Goal: Information Seeking & Learning: Check status

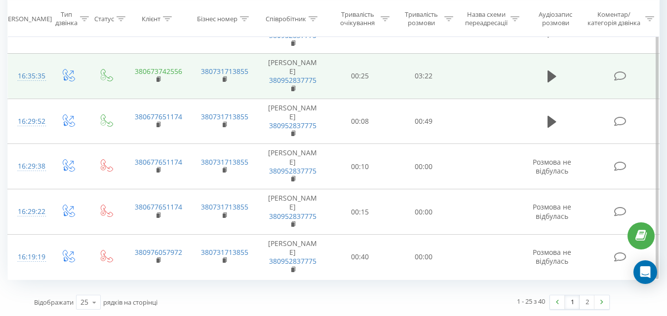
scroll to position [1303, 0]
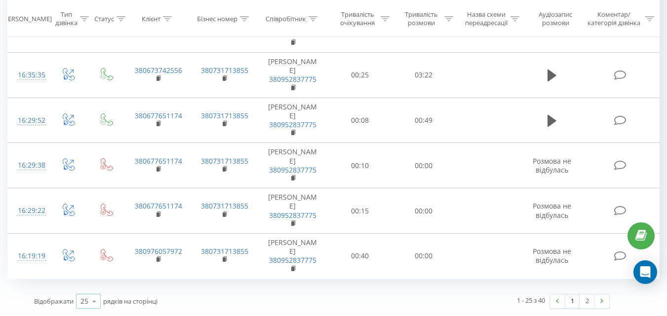
click at [96, 300] on icon at bounding box center [94, 301] width 15 height 19
click at [92, 289] on span "100" at bounding box center [86, 287] width 12 height 9
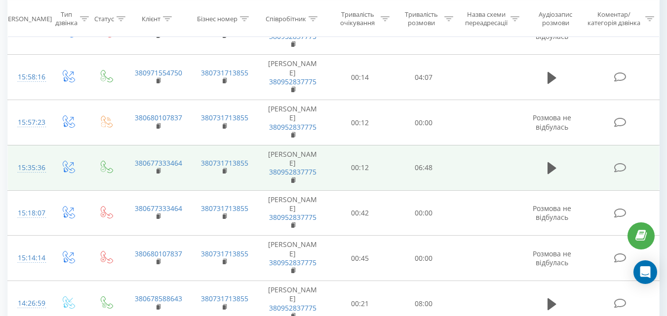
scroll to position [1600, 0]
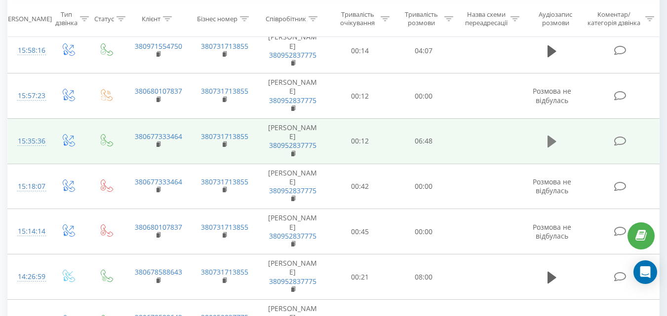
click at [549, 142] on icon at bounding box center [551, 142] width 9 height 12
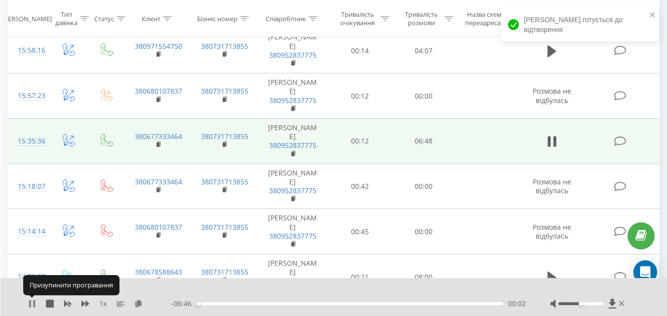
click at [33, 305] on icon at bounding box center [32, 304] width 8 height 8
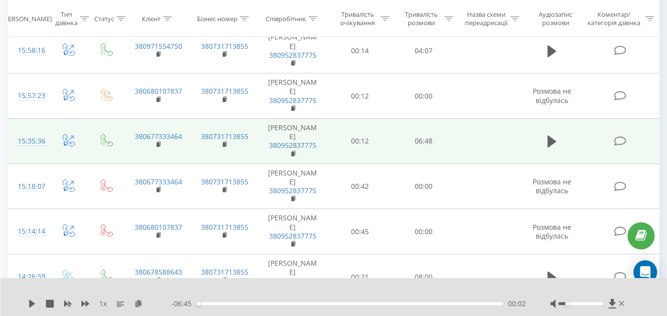
click at [568, 303] on div at bounding box center [580, 304] width 45 height 3
click at [138, 305] on icon at bounding box center [138, 303] width 8 height 7
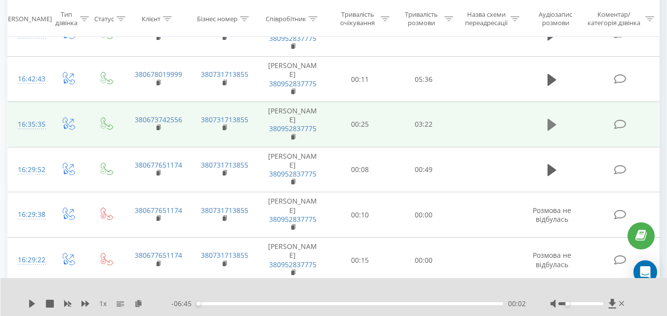
click at [553, 125] on icon at bounding box center [551, 125] width 9 height 12
click at [553, 128] on icon at bounding box center [551, 125] width 9 height 14
click at [137, 305] on icon at bounding box center [138, 303] width 8 height 7
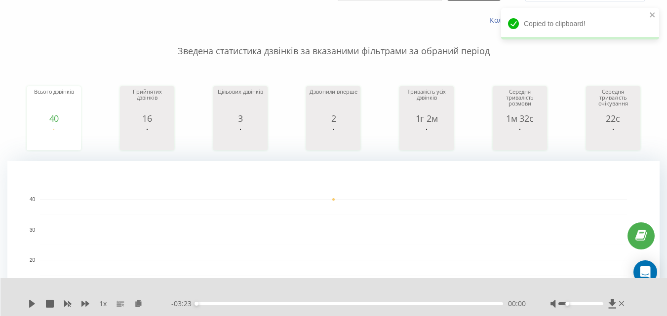
scroll to position [0, 0]
